Goal: Transaction & Acquisition: Purchase product/service

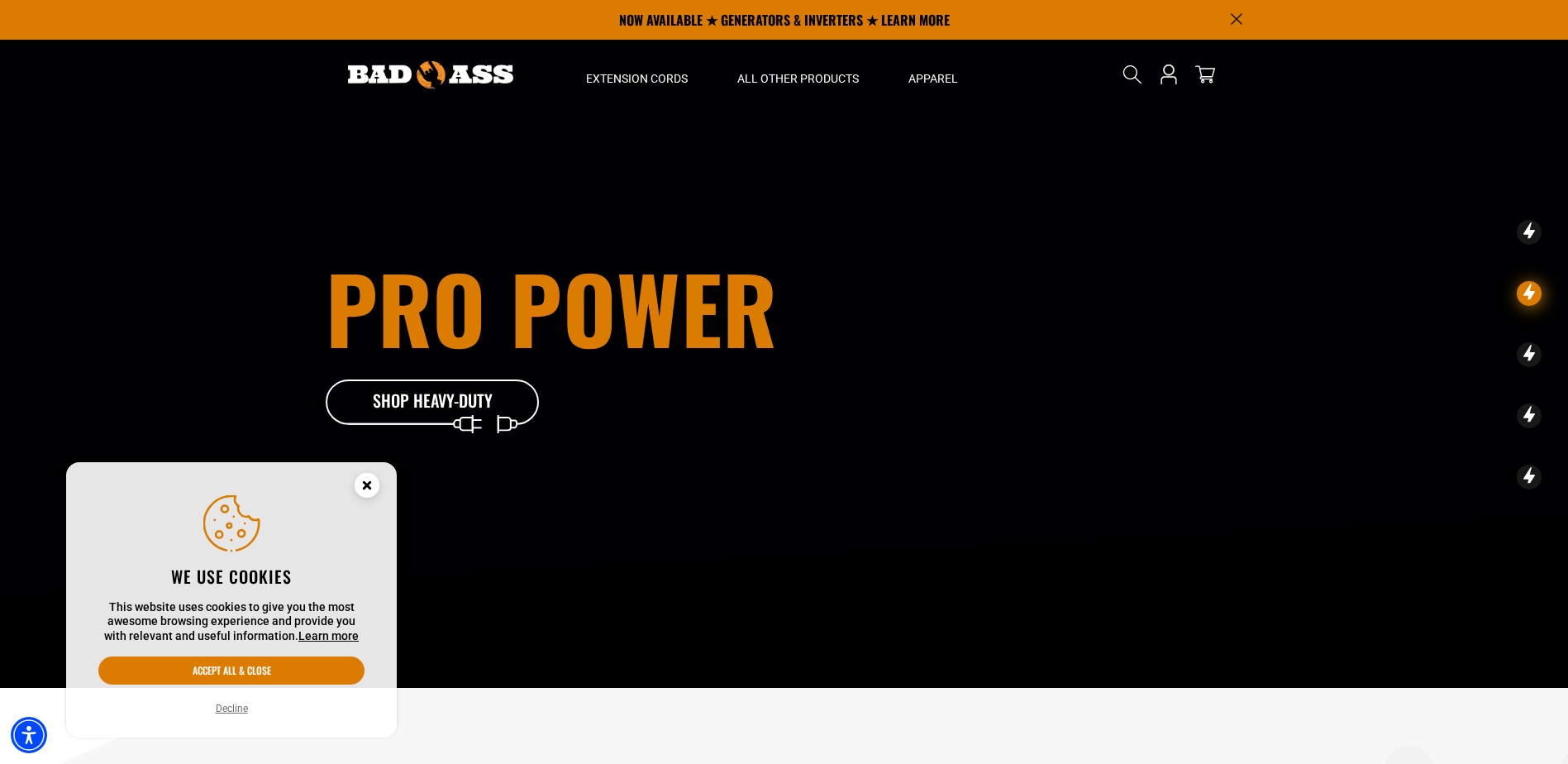
click at [364, 491] on circle "Close this option" at bounding box center [366, 484] width 24 height 24
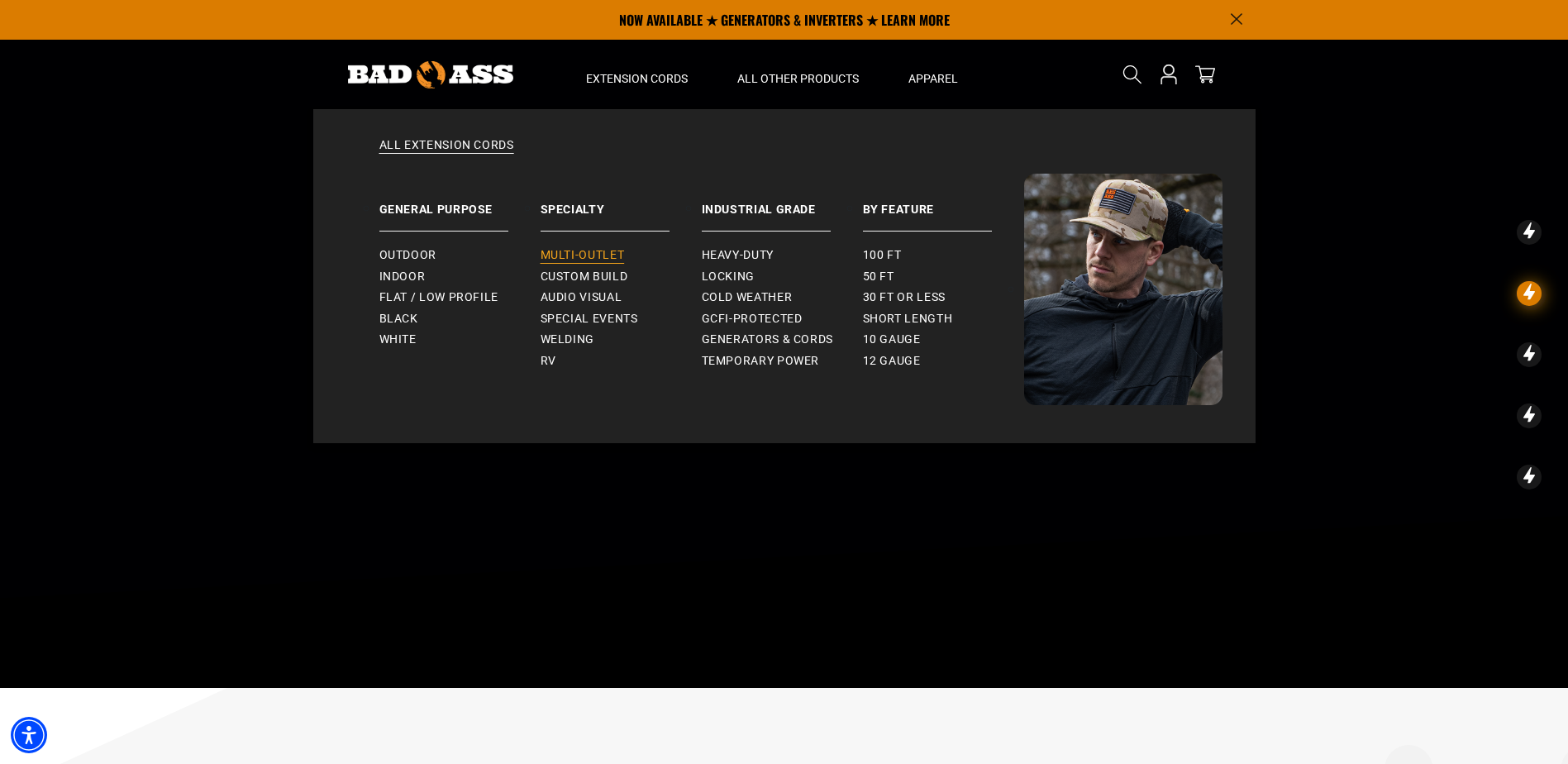
click at [588, 251] on span "Multi-Outlet" at bounding box center [582, 254] width 84 height 15
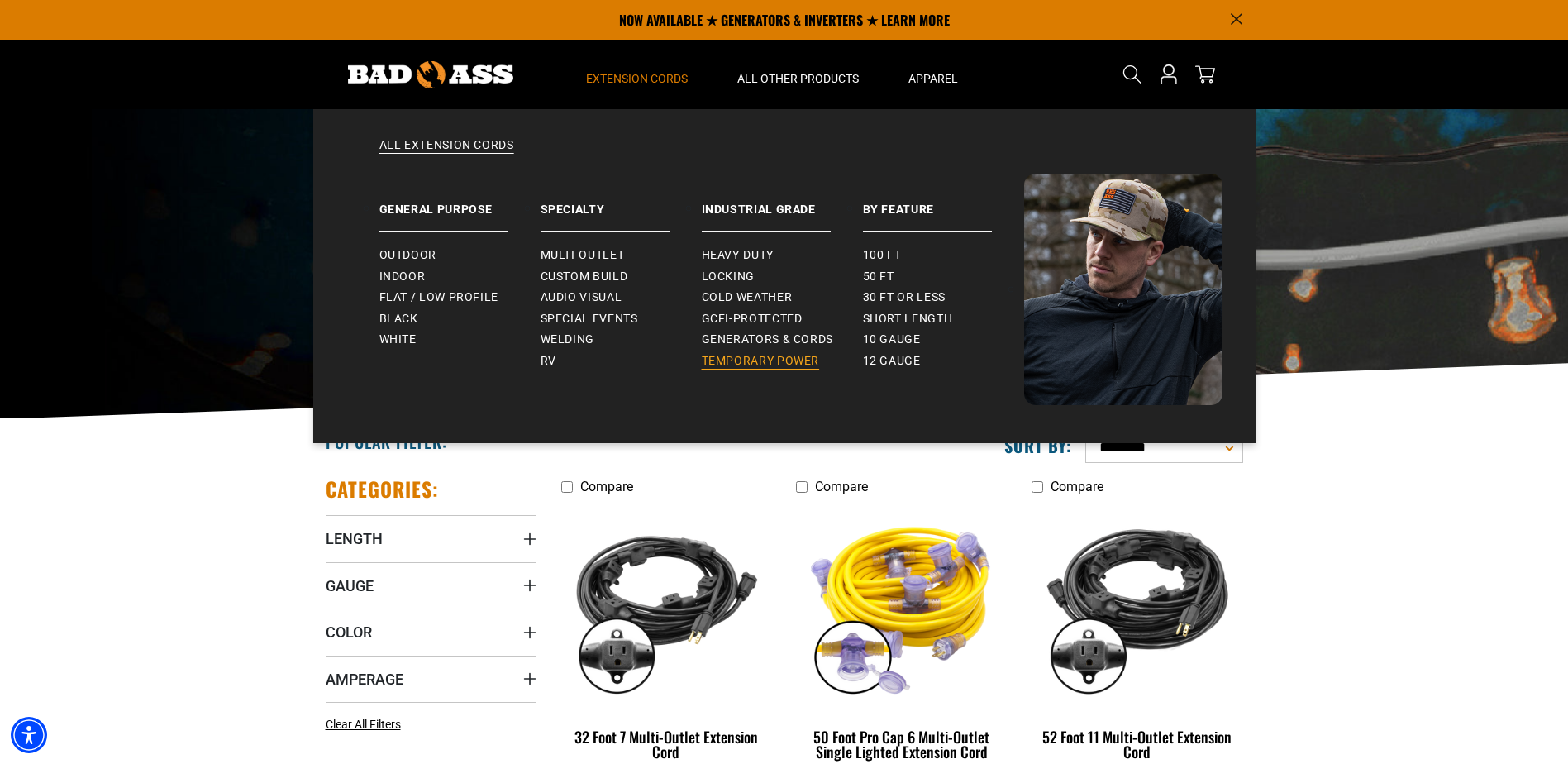
click at [764, 362] on span "Temporary Power" at bounding box center [760, 361] width 118 height 15
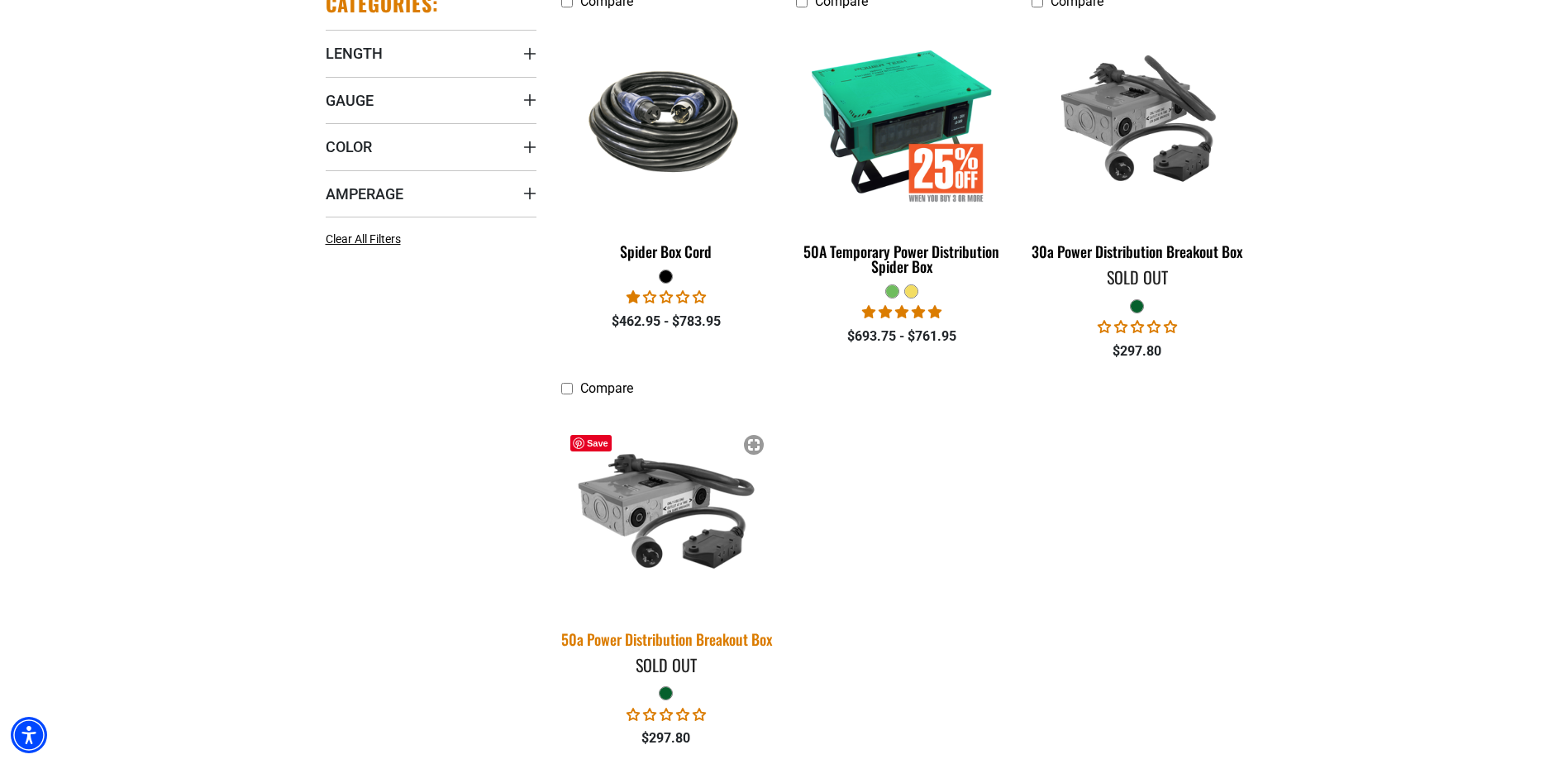
scroll to position [496, 0]
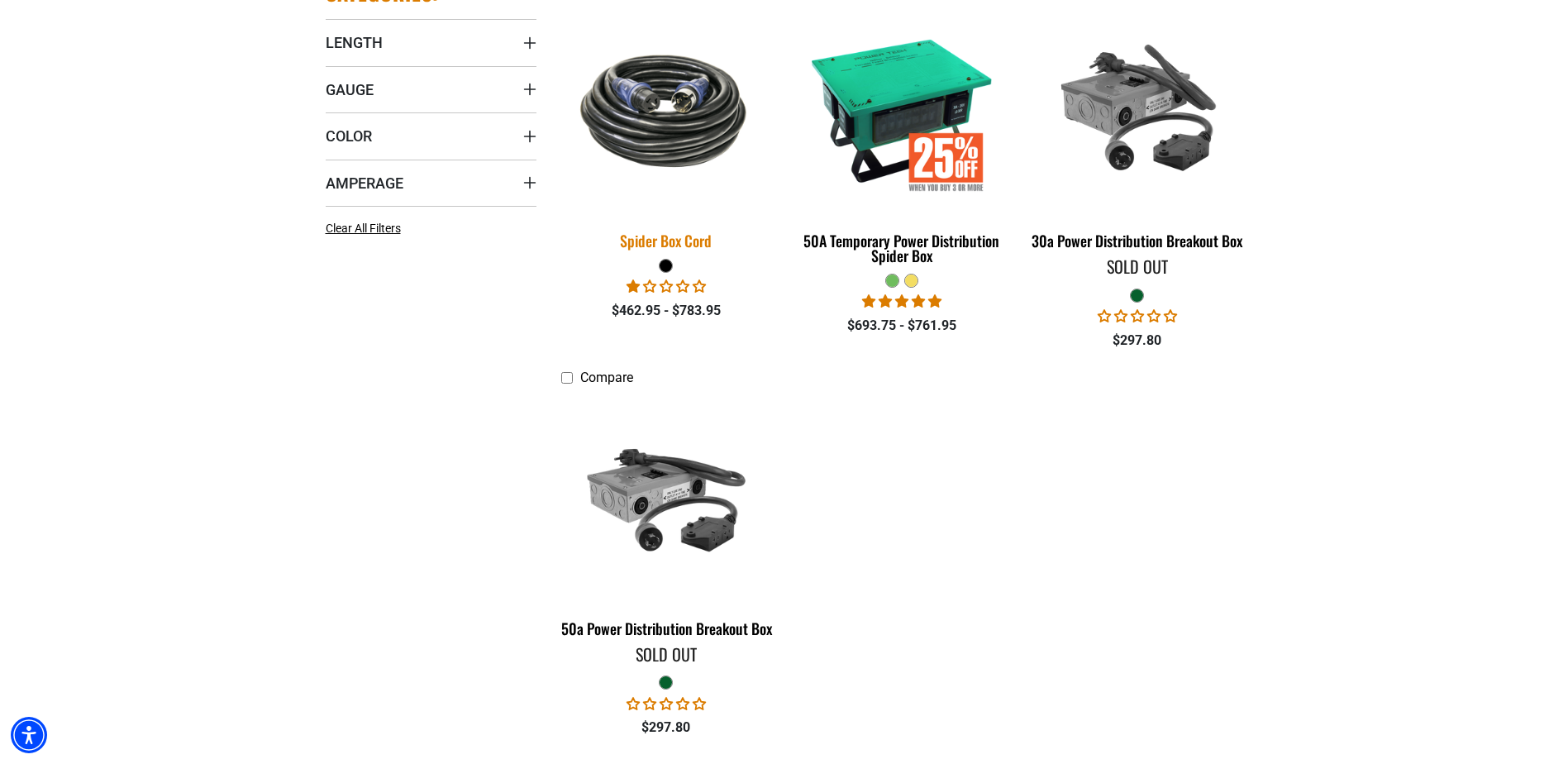
click at [679, 244] on div "Spider Box Cord" at bounding box center [666, 240] width 210 height 15
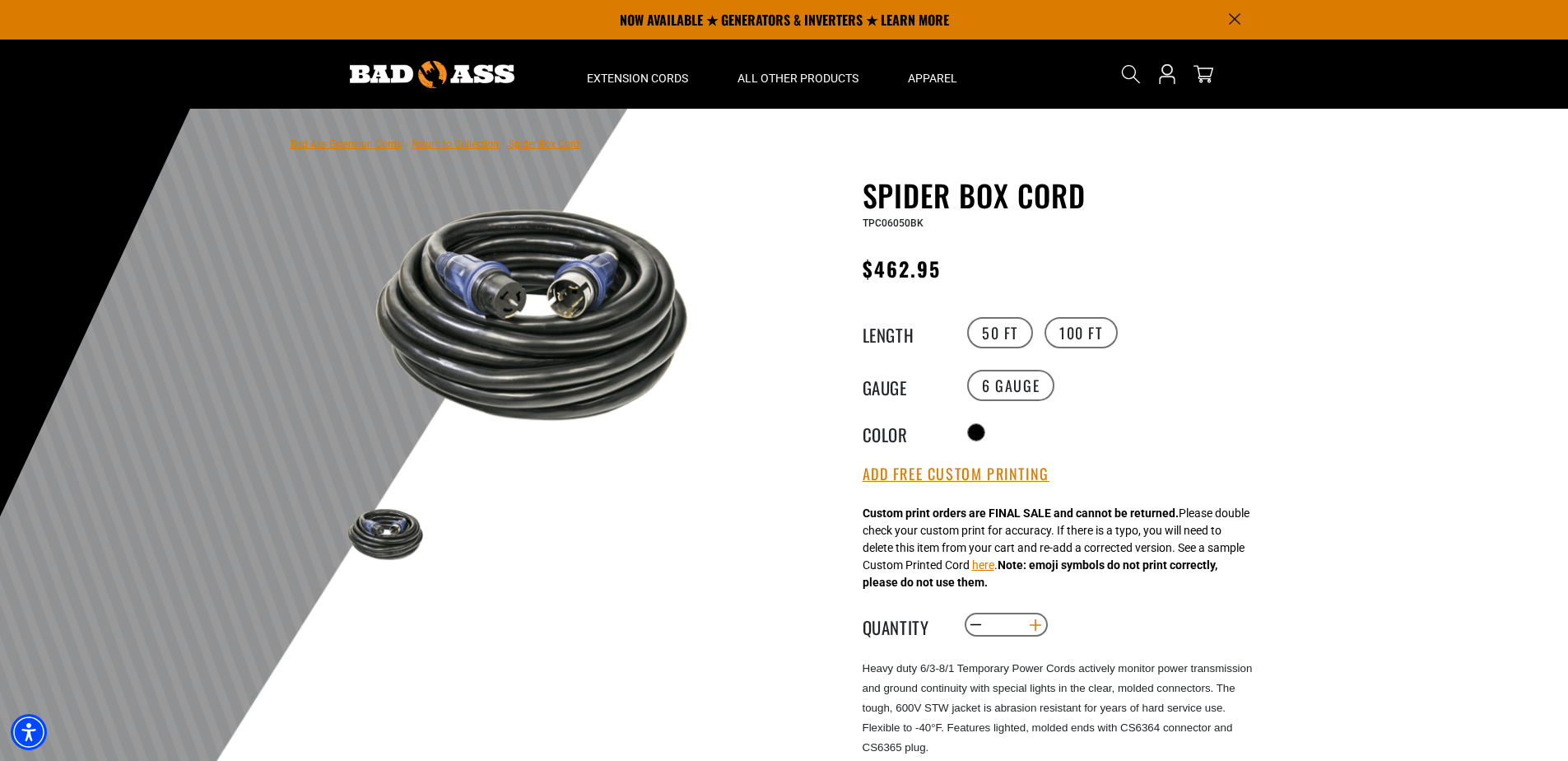
click at [1036, 628] on button "Increase quantity for Spider Box Cord" at bounding box center [1035, 625] width 25 height 28
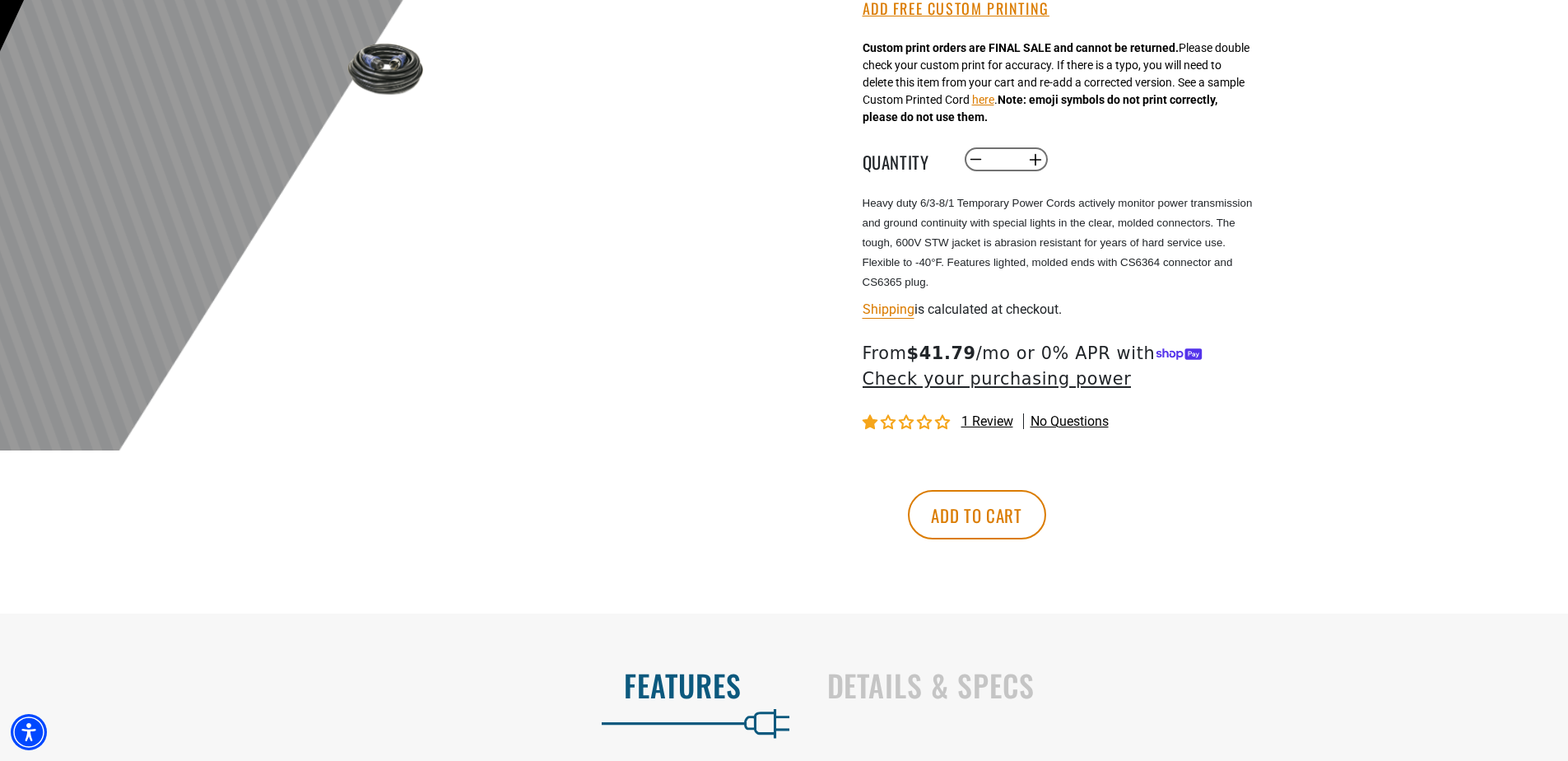
scroll to position [494, 0]
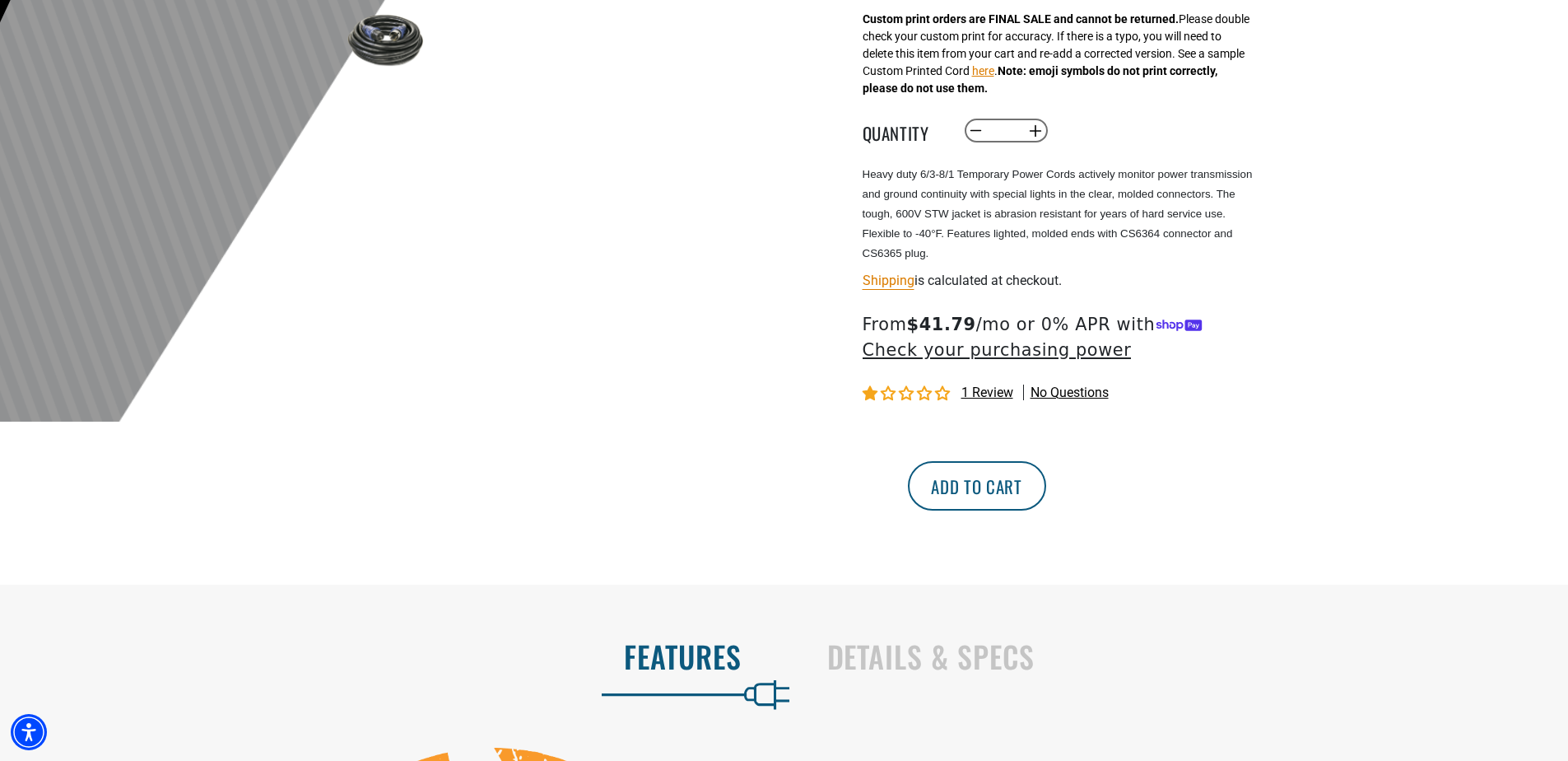
click at [1047, 478] on button "Add to cart" at bounding box center [977, 485] width 138 height 50
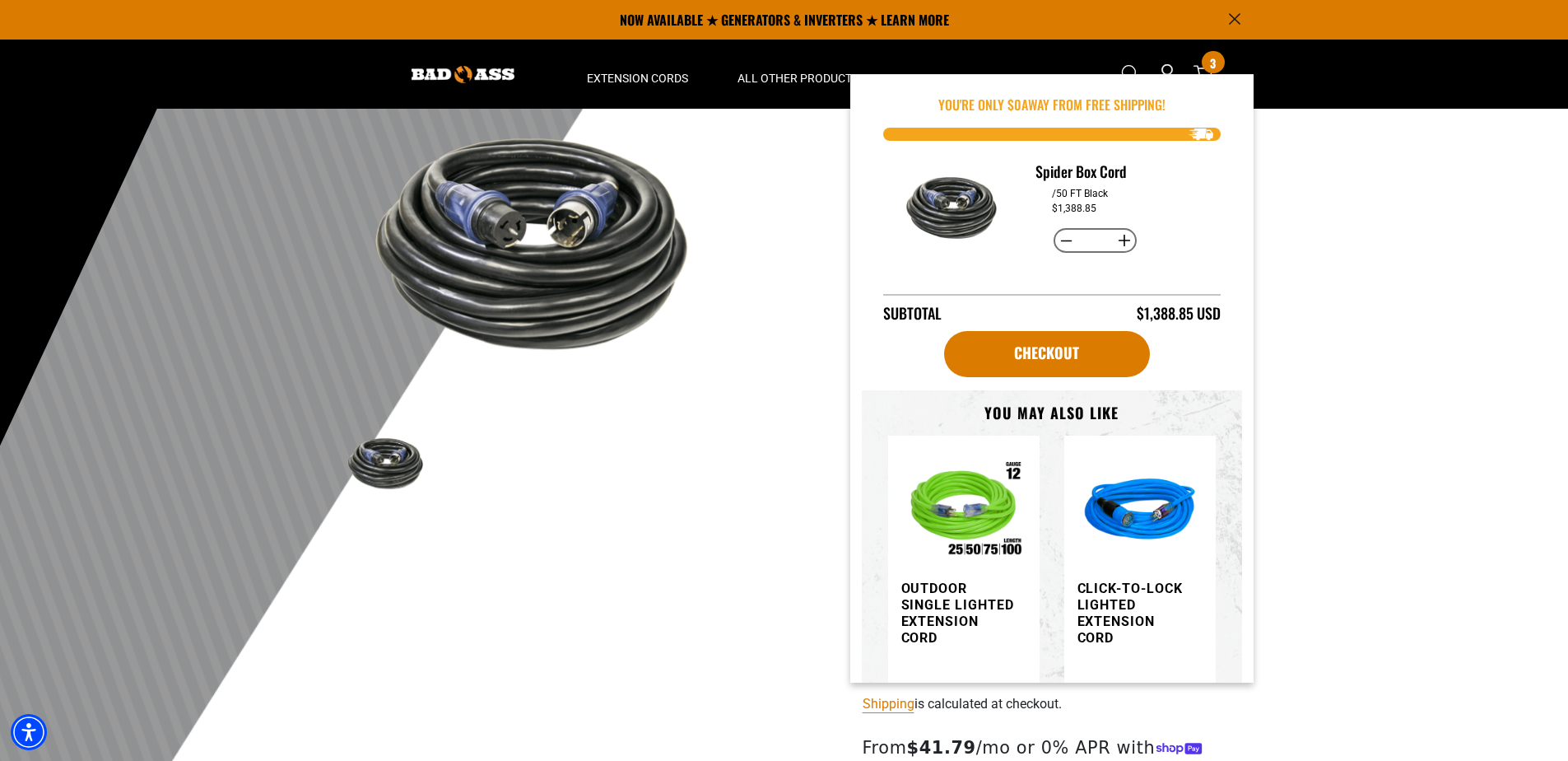
scroll to position [0, 0]
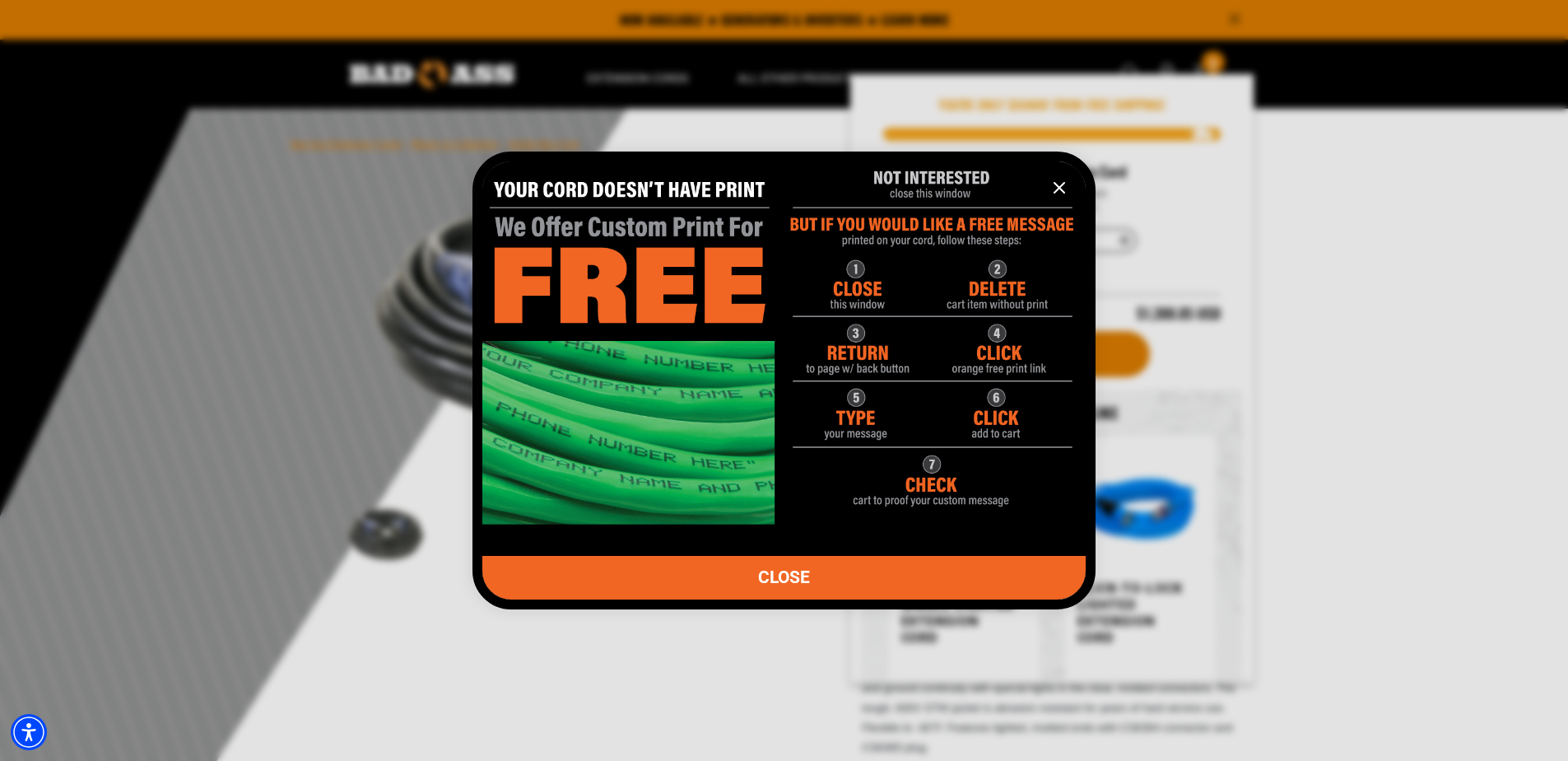
click at [799, 589] on link "CLOSE" at bounding box center [784, 577] width 603 height 44
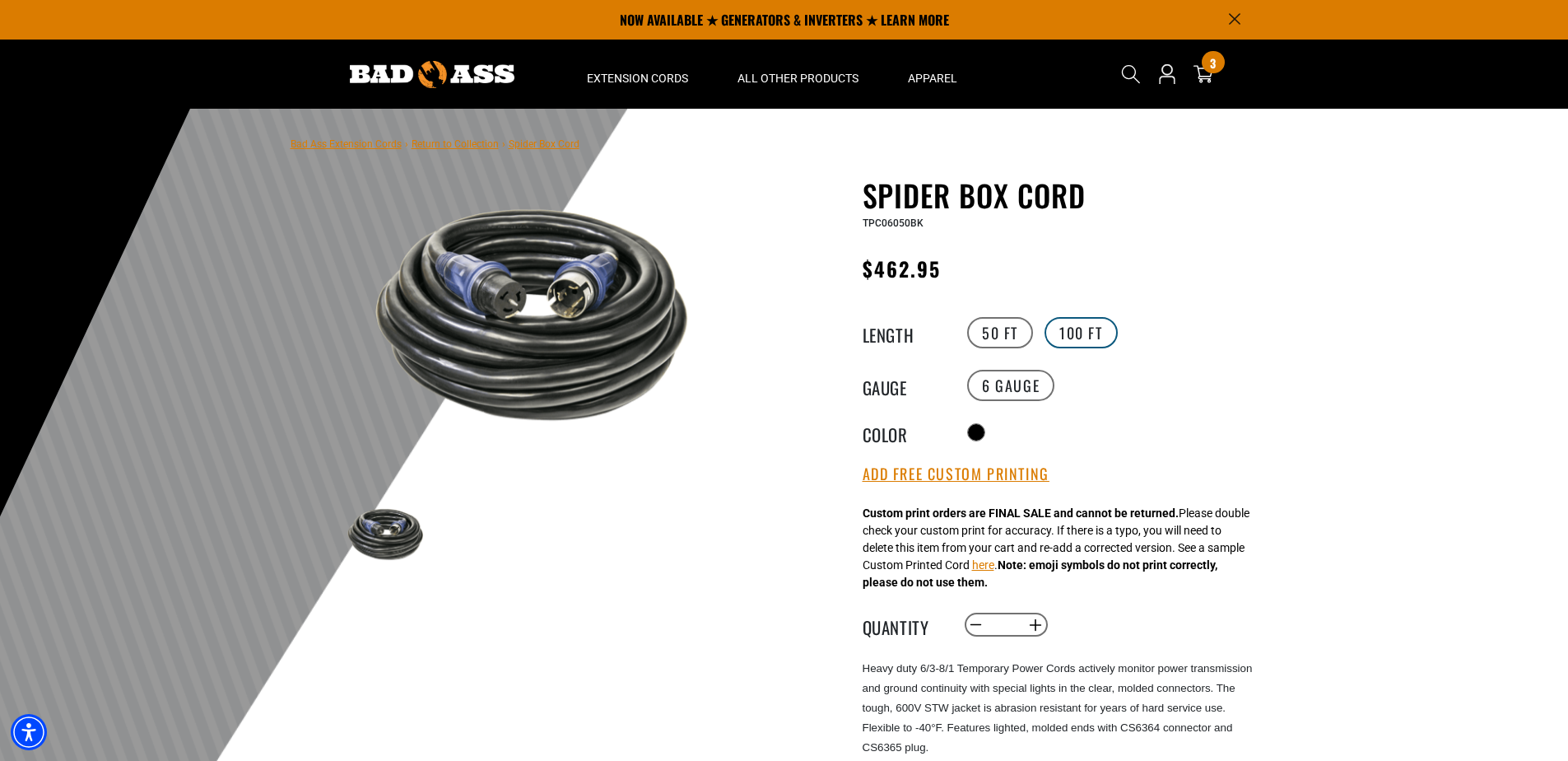
click at [1090, 326] on label "100 FT" at bounding box center [1081, 332] width 73 height 31
click at [971, 625] on button "Decrease quantity for Spider Box Cord" at bounding box center [975, 625] width 25 height 28
type input "*"
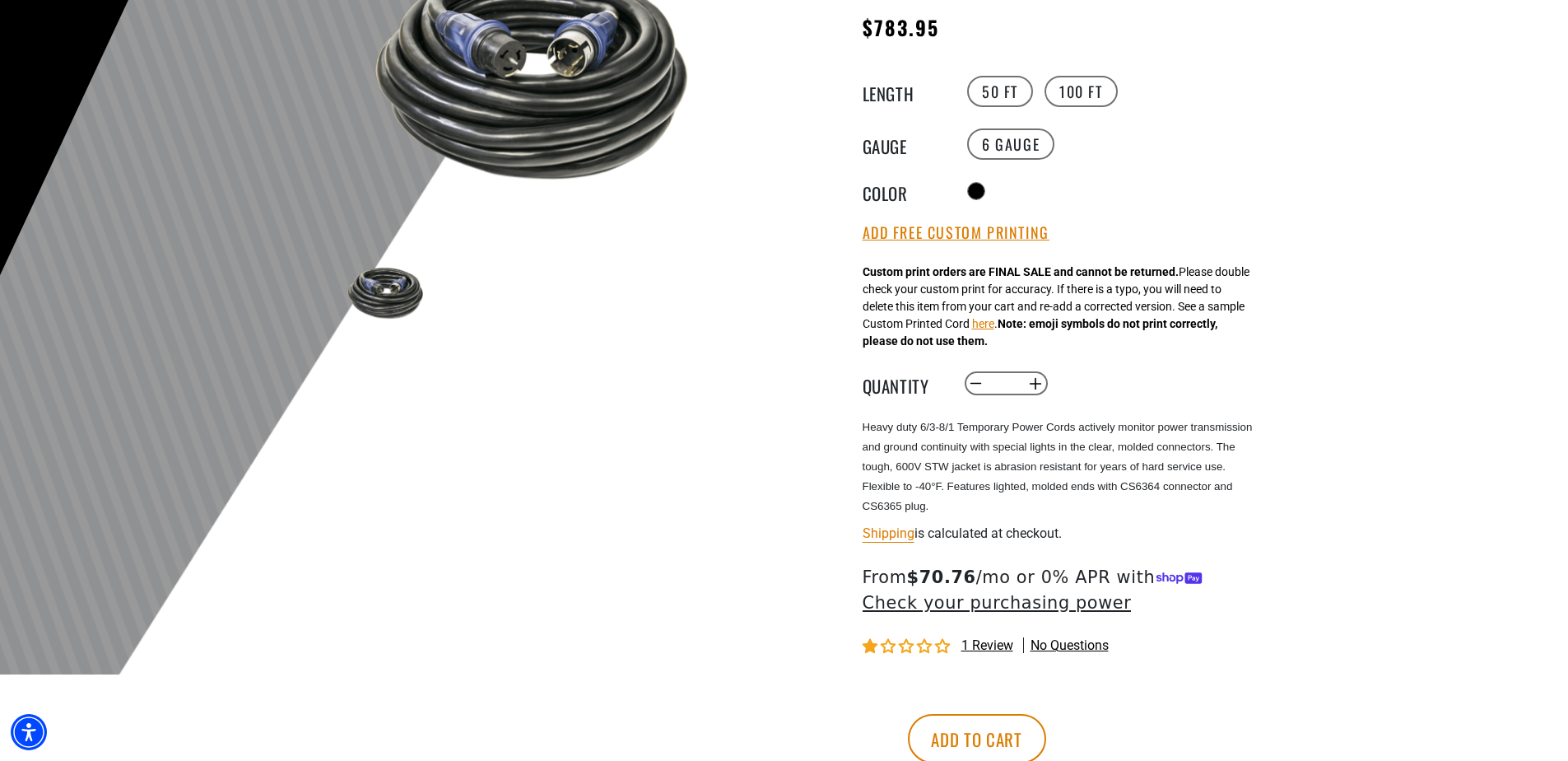
scroll to position [247, 0]
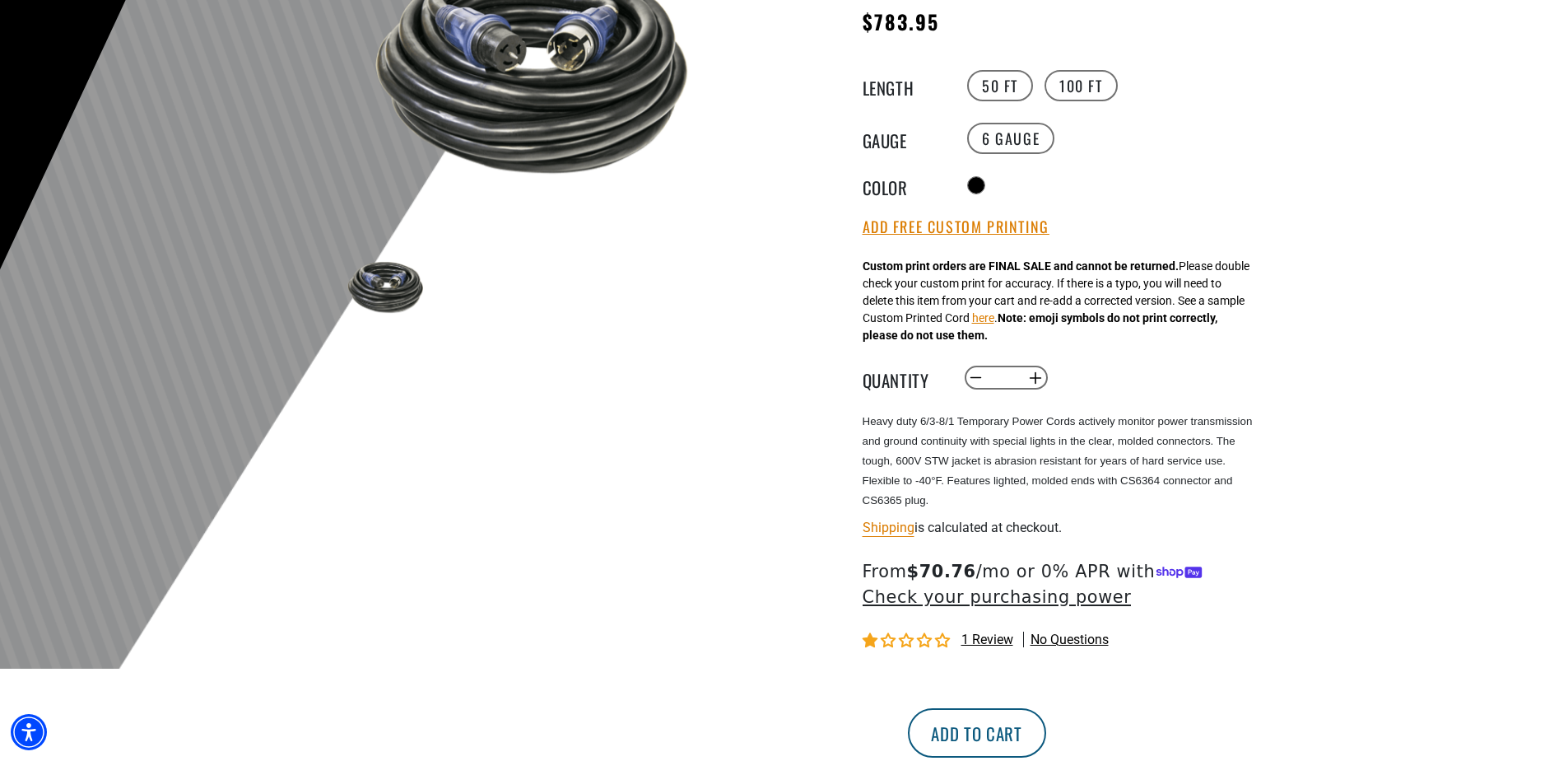
click at [1047, 720] on button "Add to cart" at bounding box center [977, 733] width 138 height 50
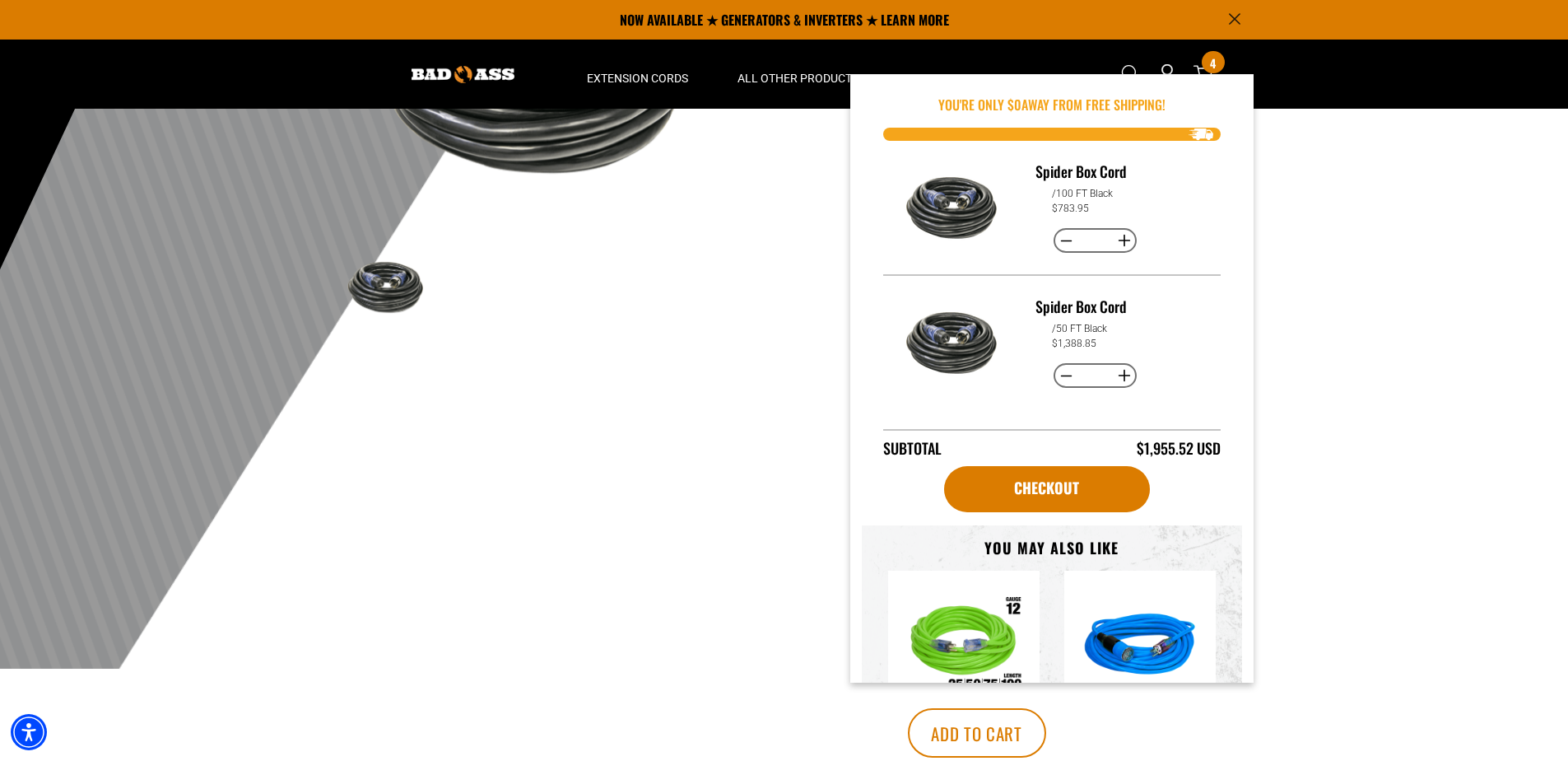
click at [1313, 331] on div at bounding box center [784, 265] width 1568 height 807
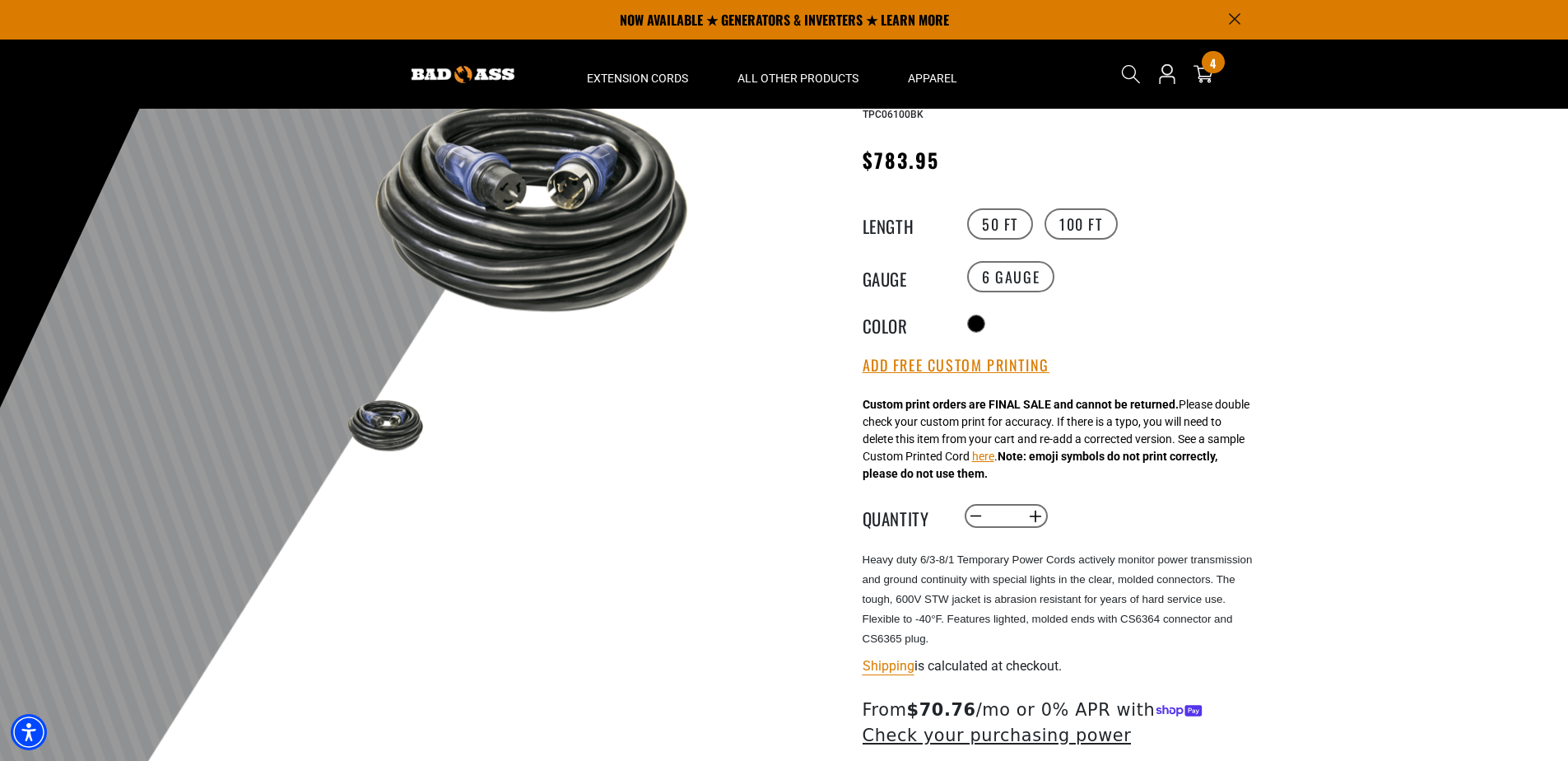
scroll to position [0, 0]
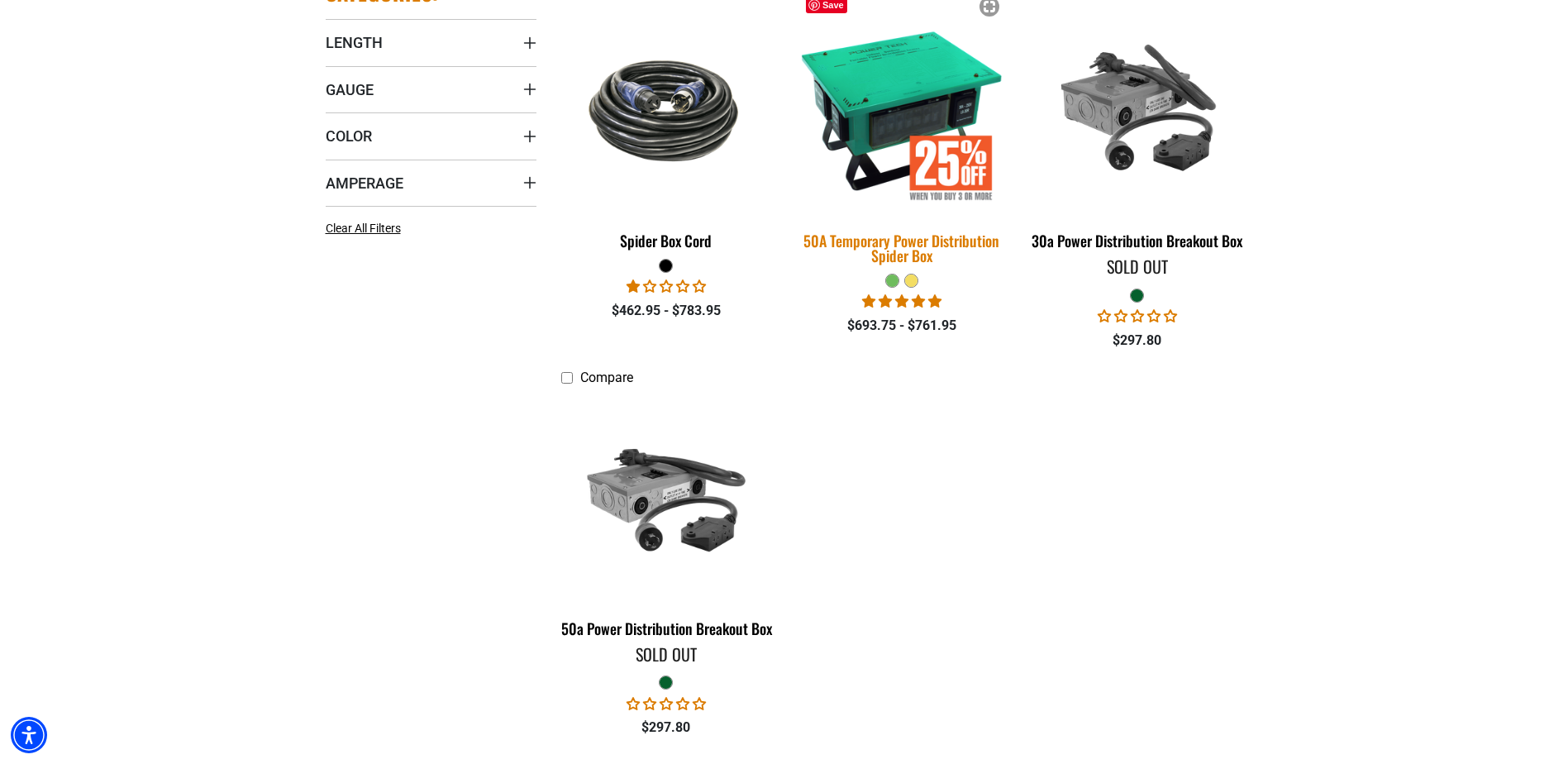
click at [908, 95] on img at bounding box center [901, 110] width 232 height 211
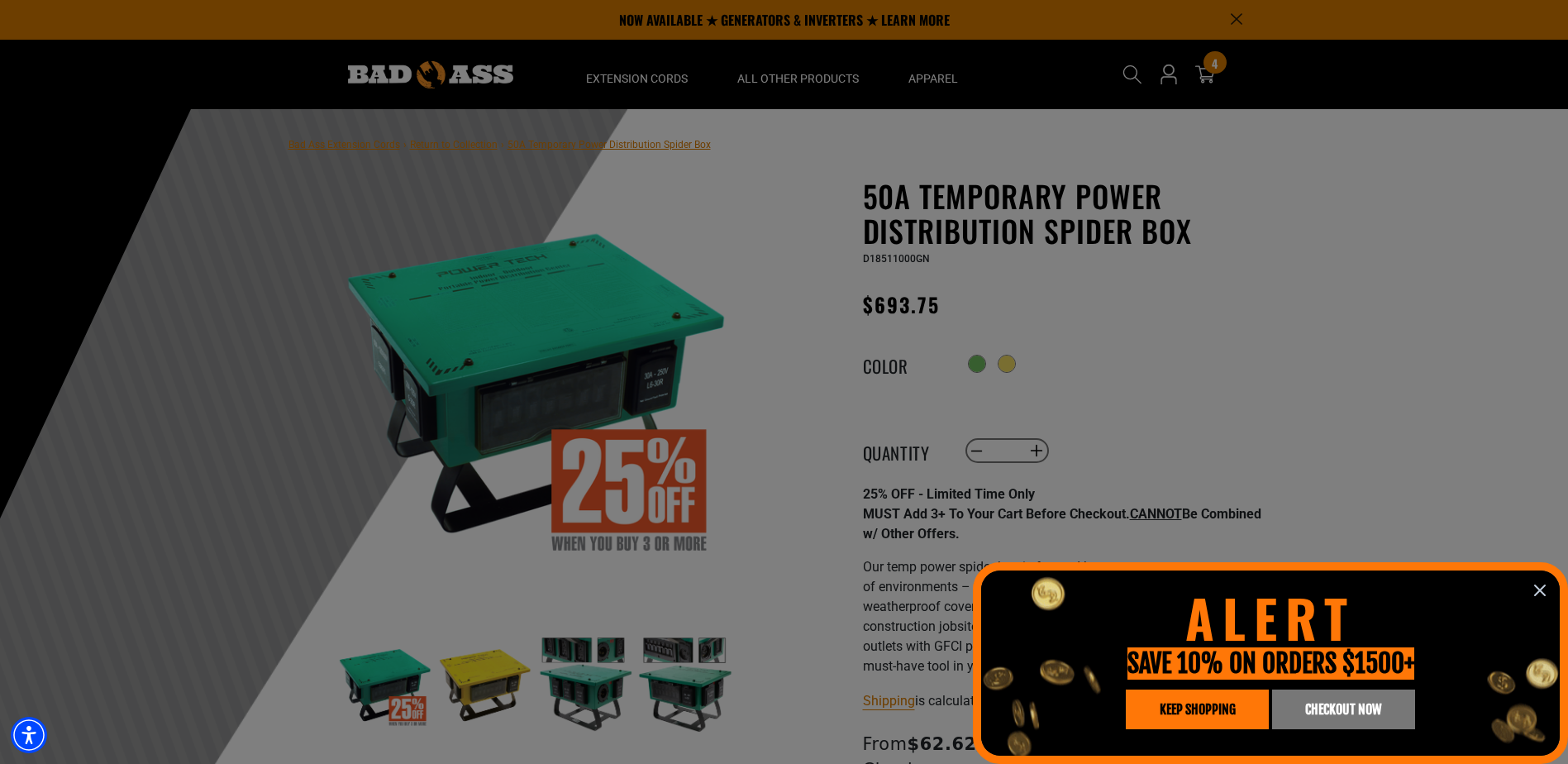
click at [1536, 588] on icon "information" at bounding box center [1540, 590] width 20 height 20
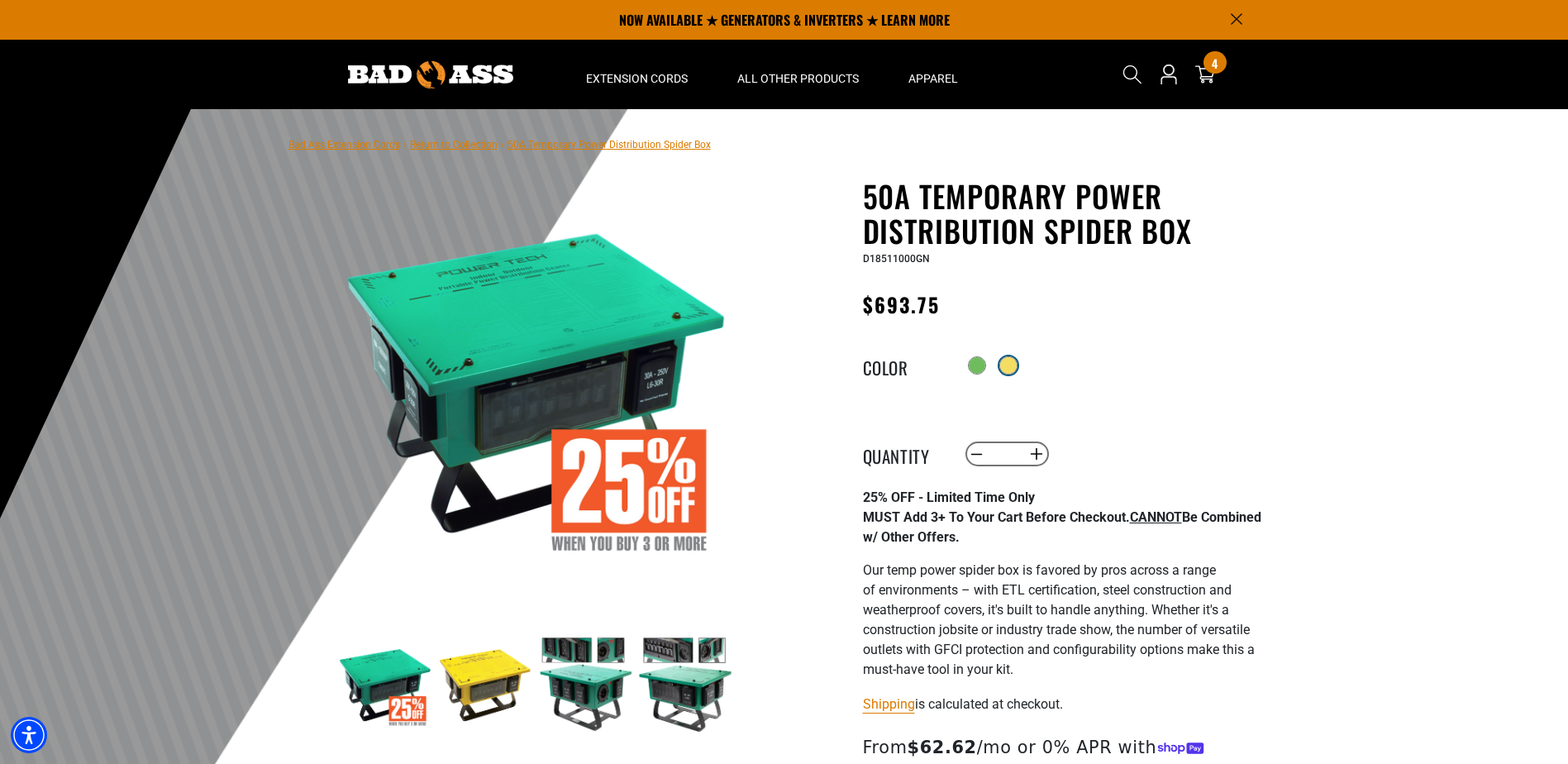
click at [1012, 367] on div at bounding box center [1008, 365] width 17 height 17
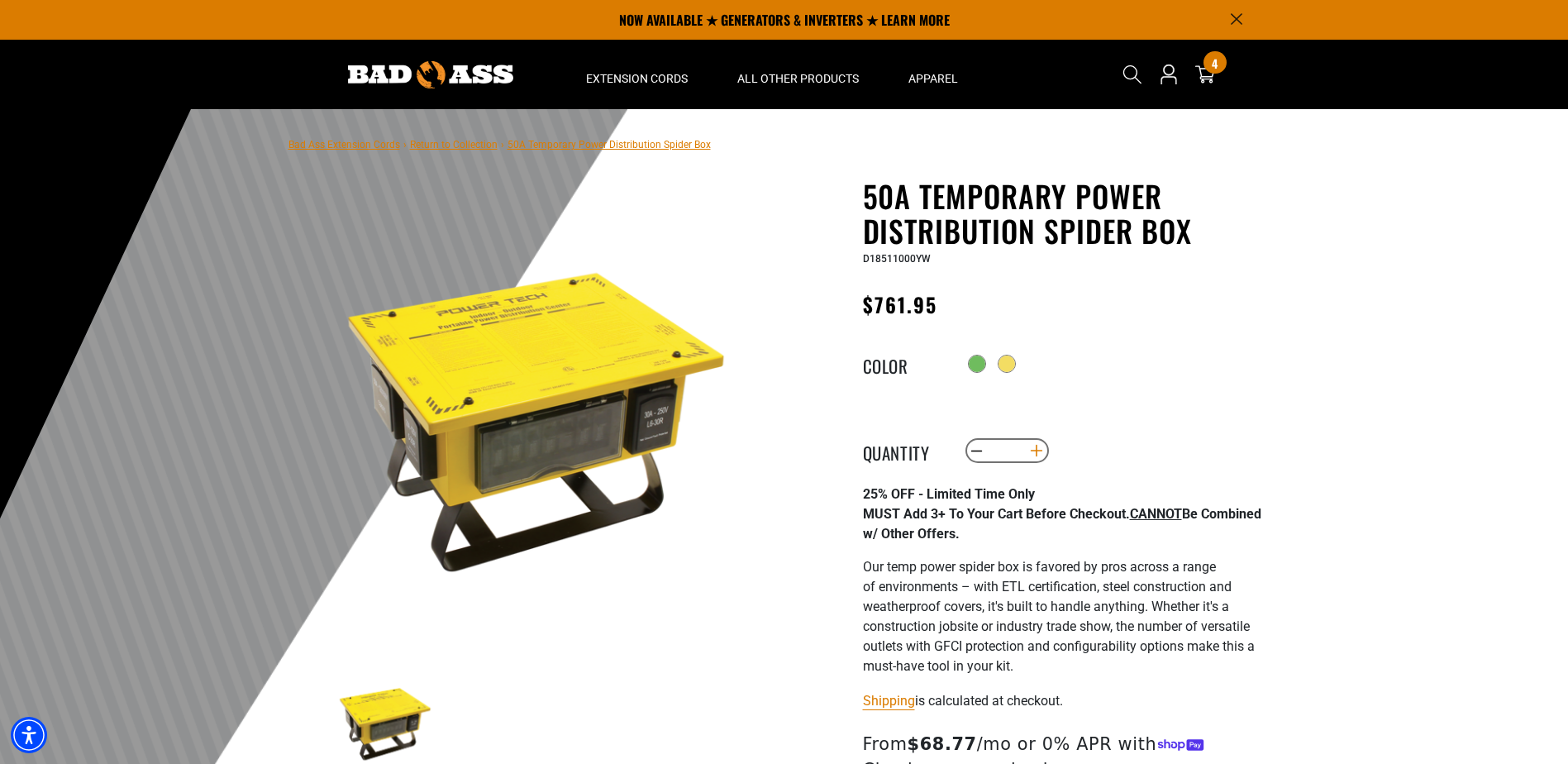
click at [1036, 456] on button "Increase quantity for 50A Temporary Power Distribution Spider Box" at bounding box center [1036, 450] width 25 height 28
type input "*"
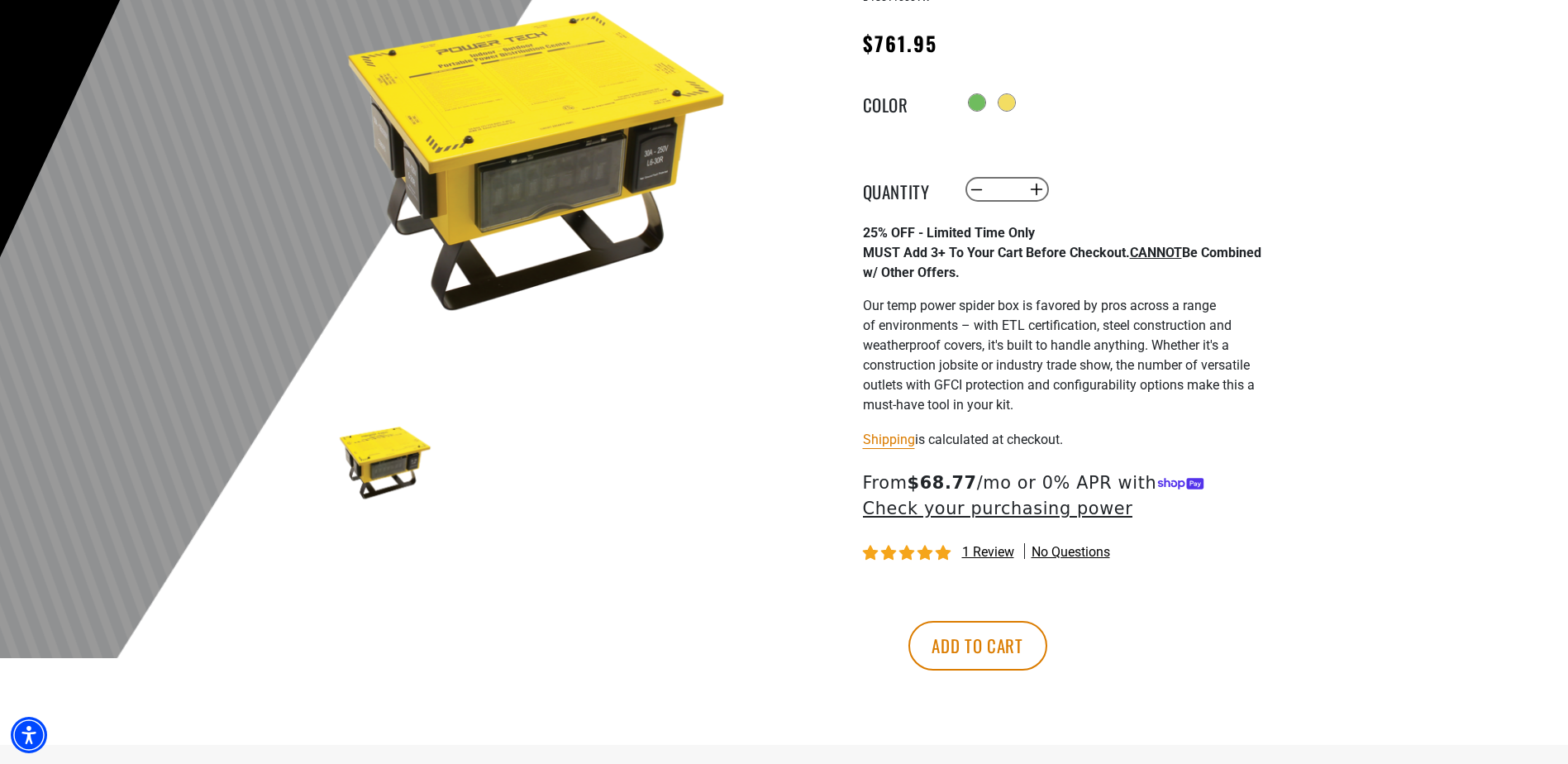
scroll to position [331, 0]
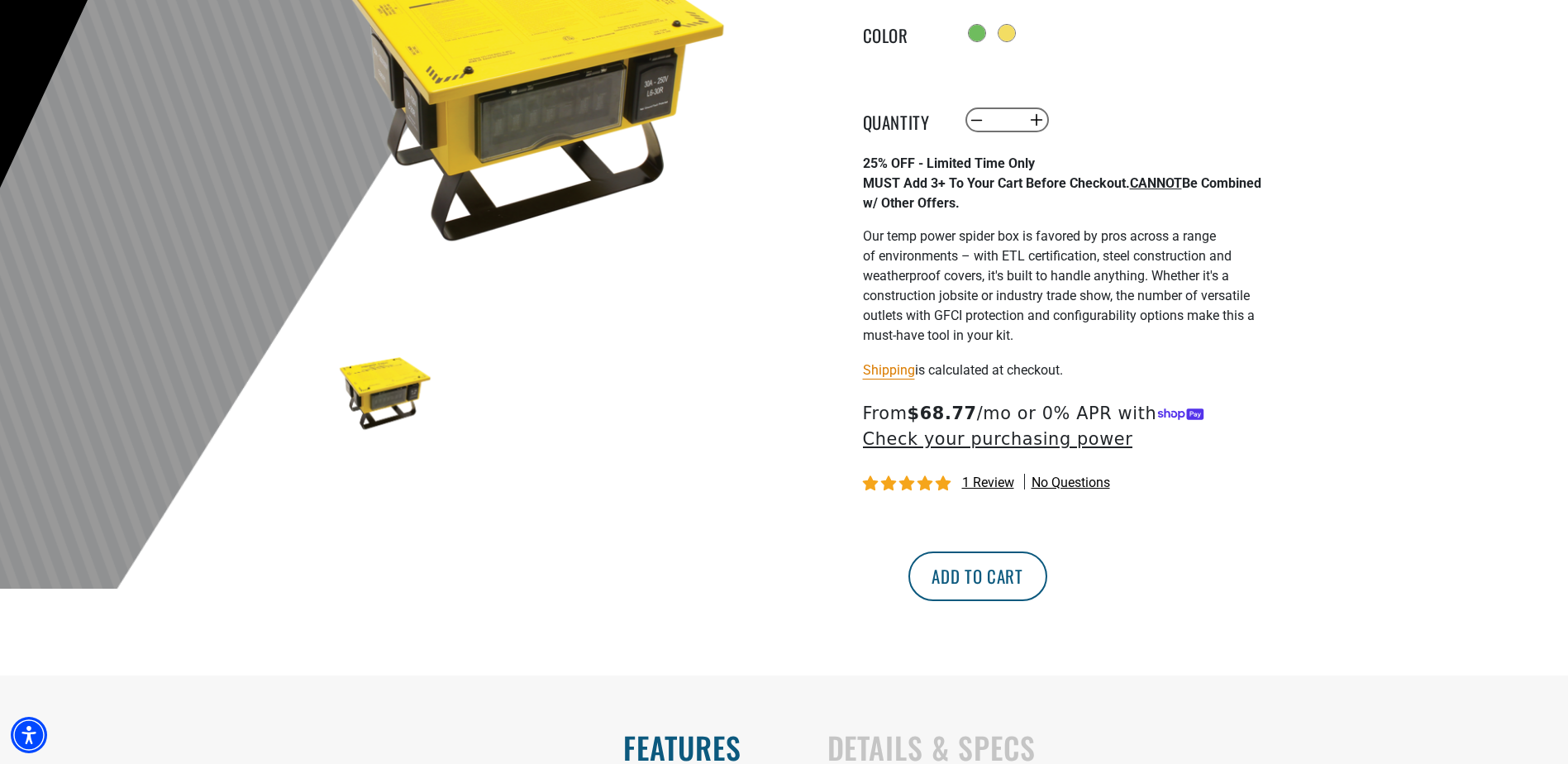
click at [1047, 586] on button "Add to cart" at bounding box center [977, 575] width 139 height 50
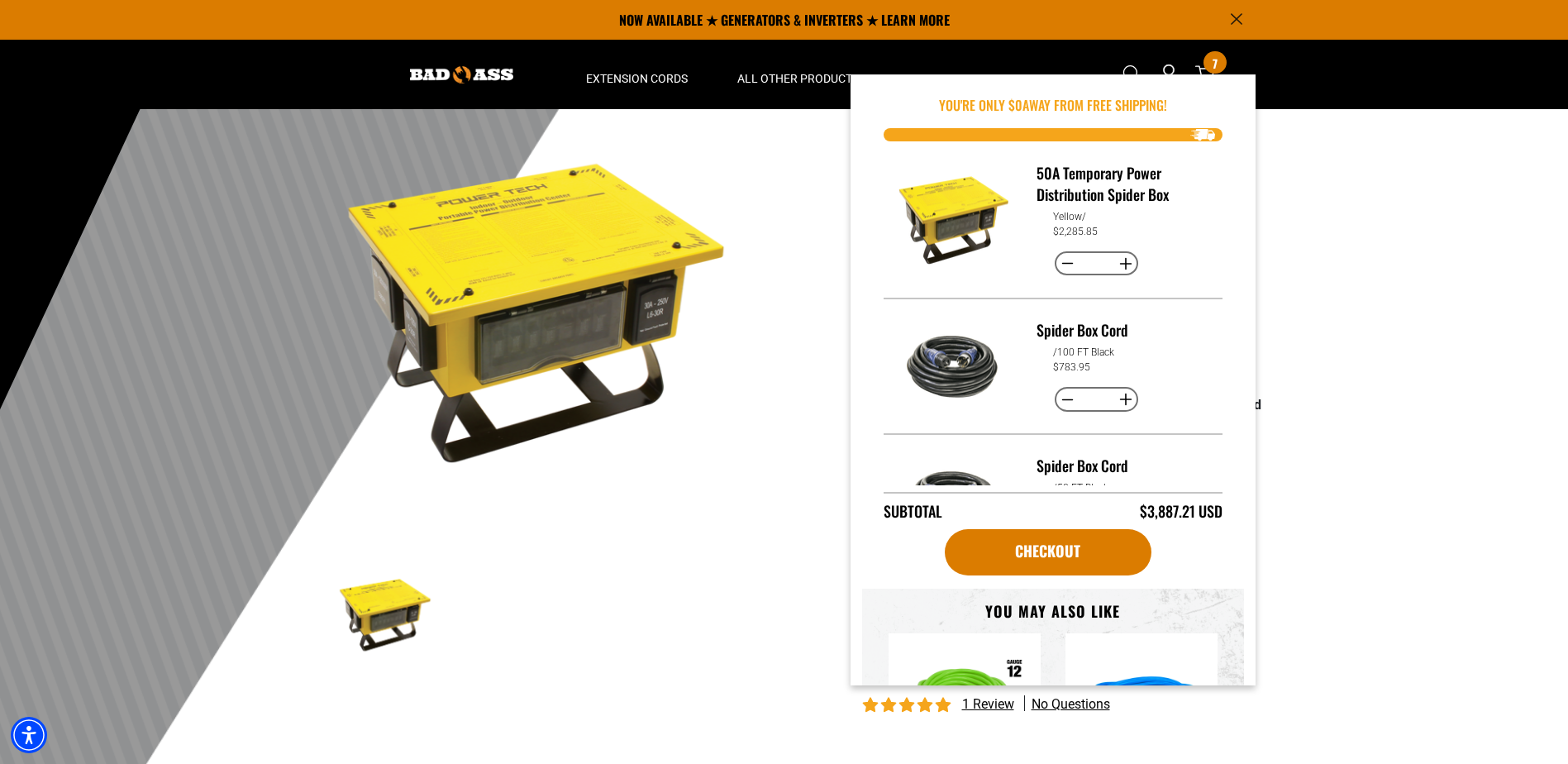
scroll to position [0, 0]
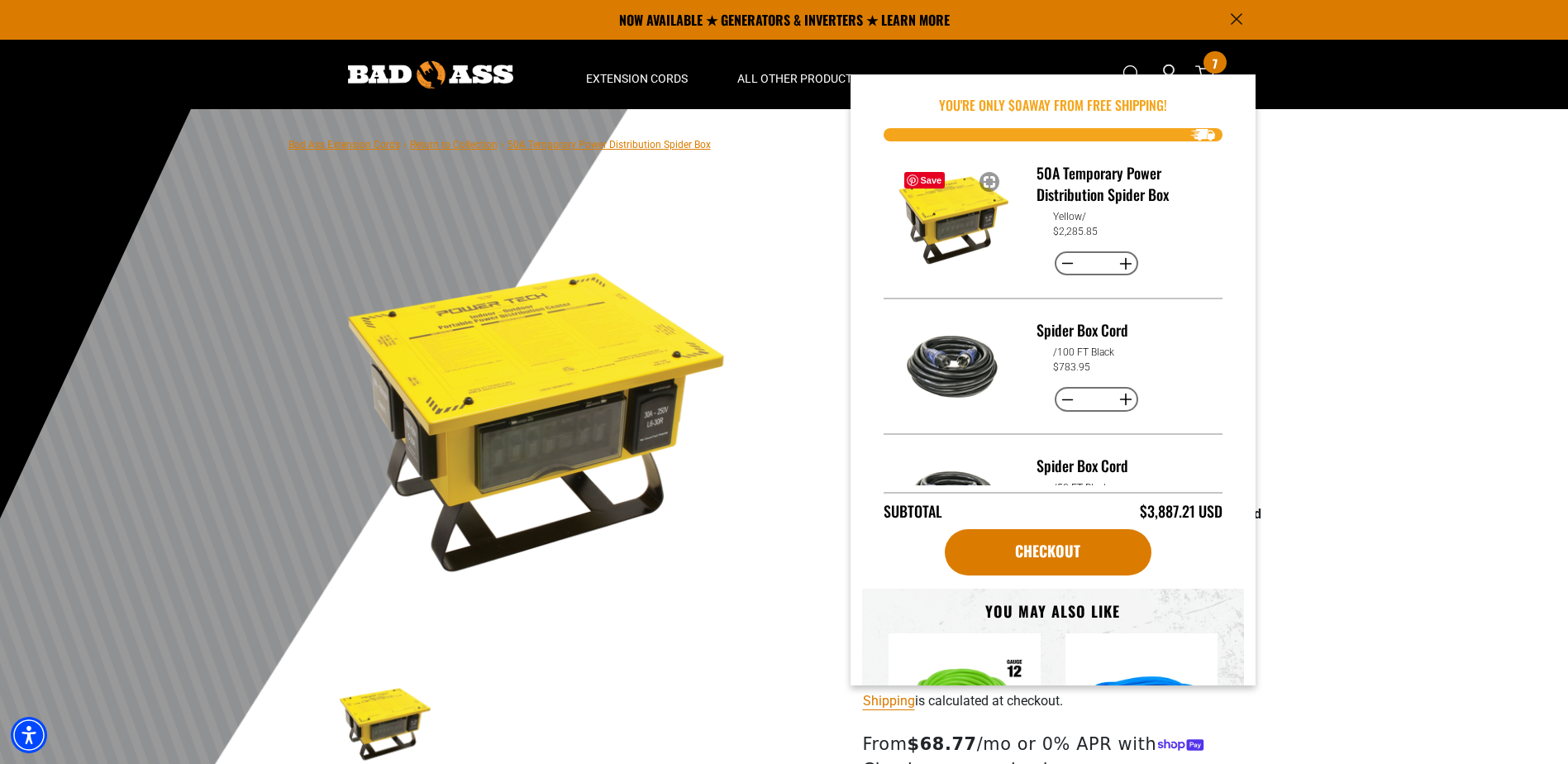
click at [953, 212] on img "Item added to your cart" at bounding box center [954, 219] width 116 height 116
click at [722, 241] on img at bounding box center [536, 420] width 398 height 398
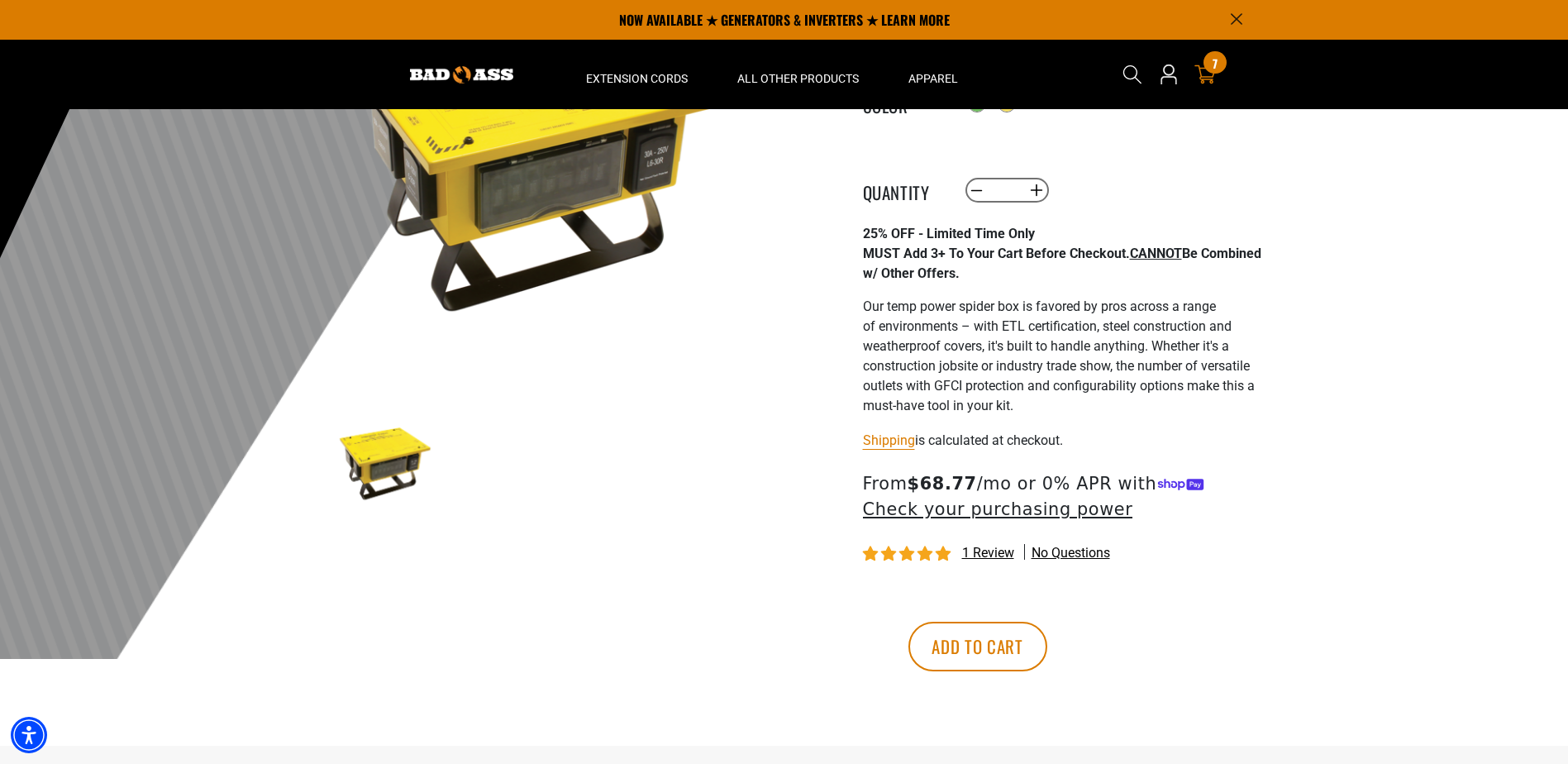
scroll to position [165, 0]
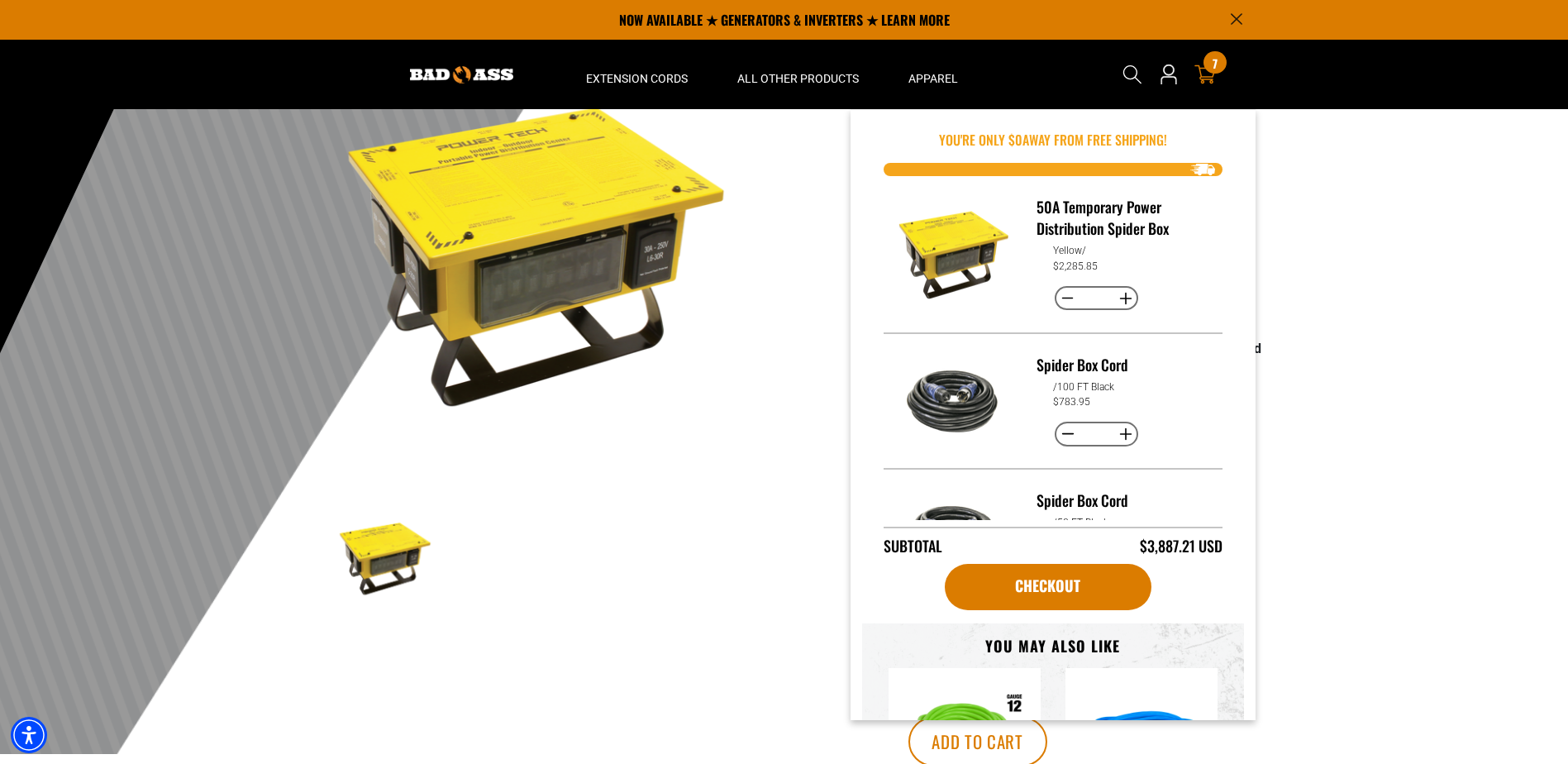
click at [1207, 70] on div "7 7 items" at bounding box center [1214, 62] width 22 height 22
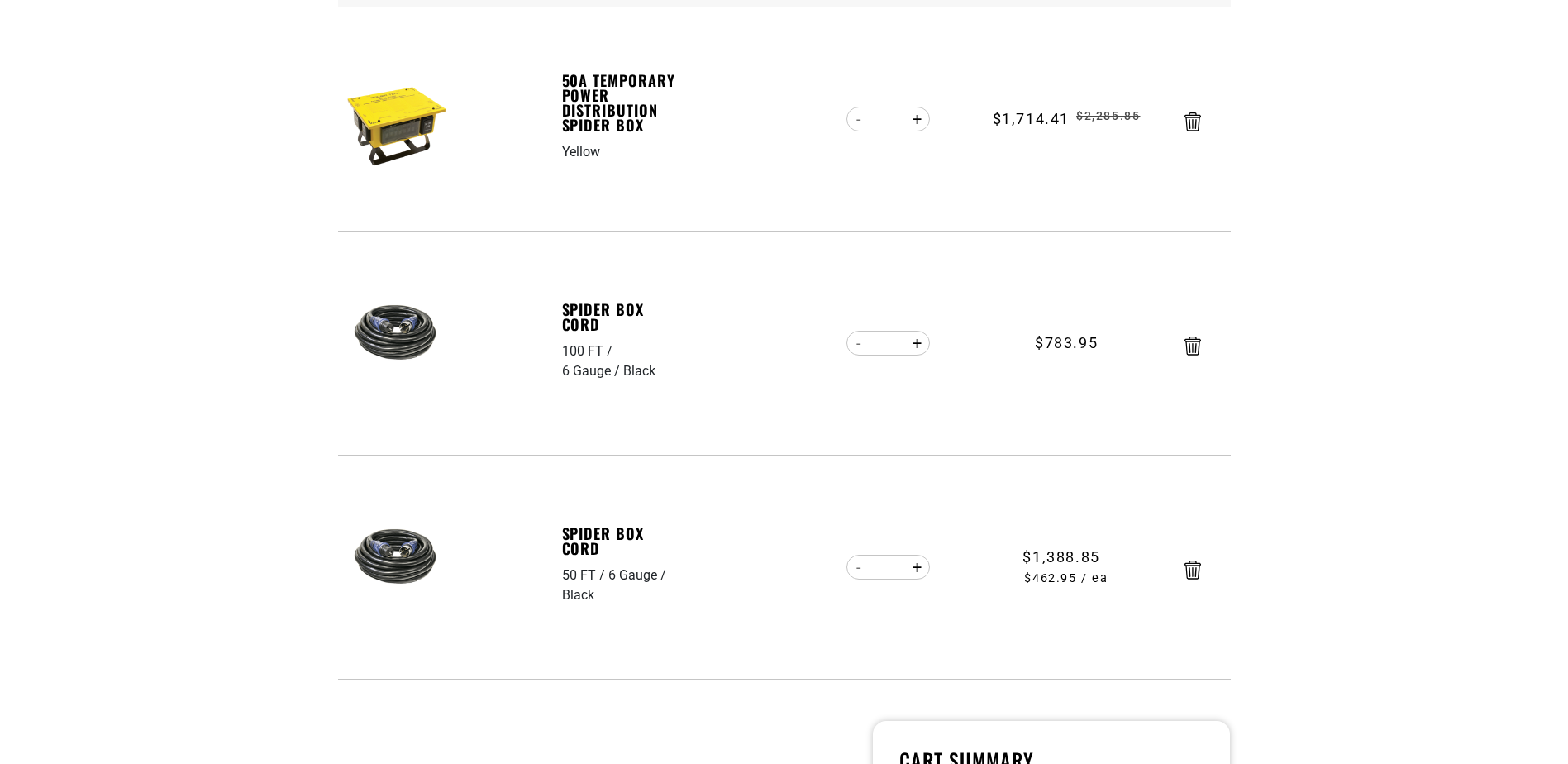
scroll to position [331, 0]
click at [860, 565] on button "Decrease quantity for Spider Box Cord" at bounding box center [859, 565] width 25 height 28
type input "*"
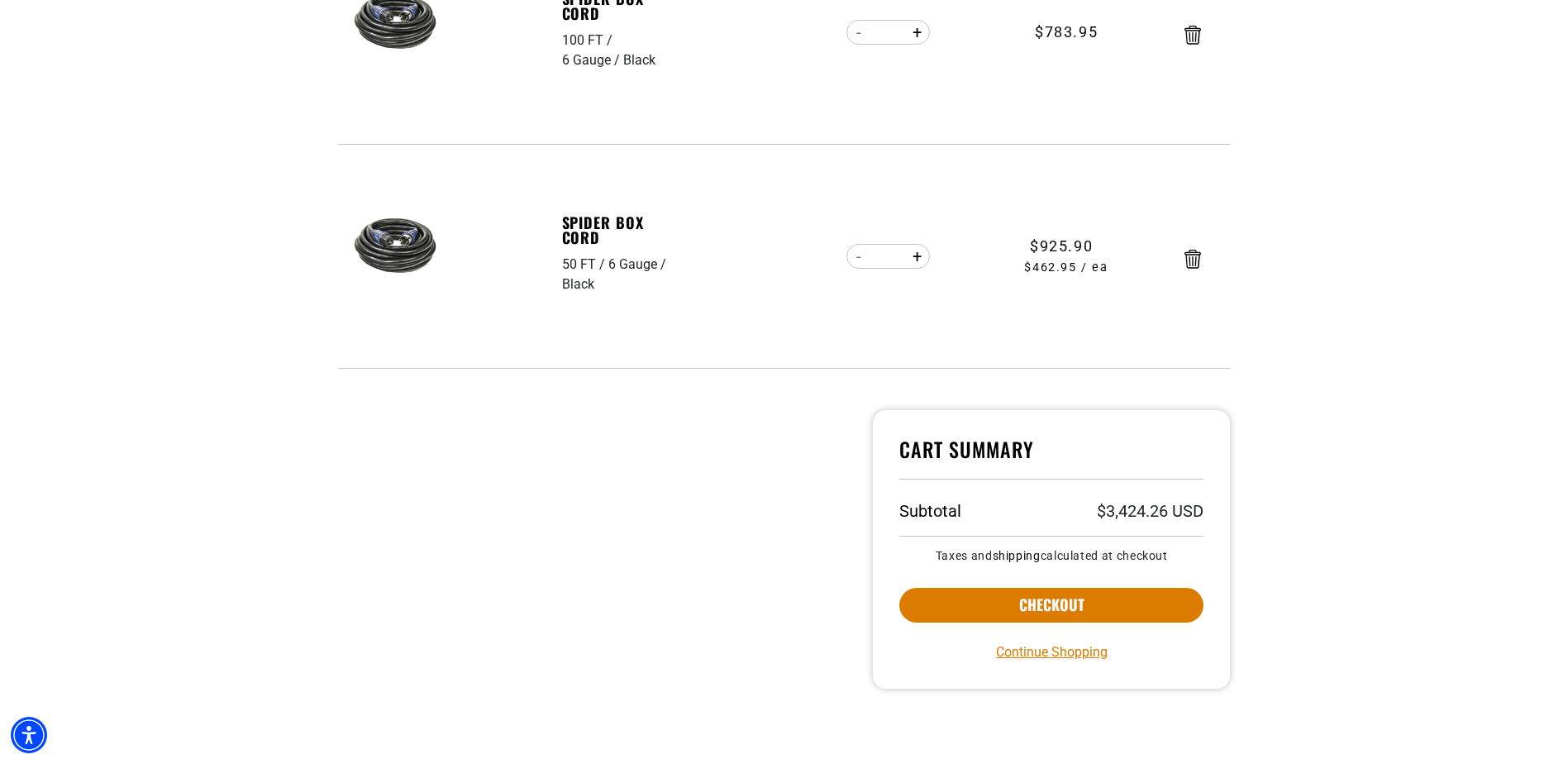
scroll to position [827, 0]
